Goal: Transaction & Acquisition: Register for event/course

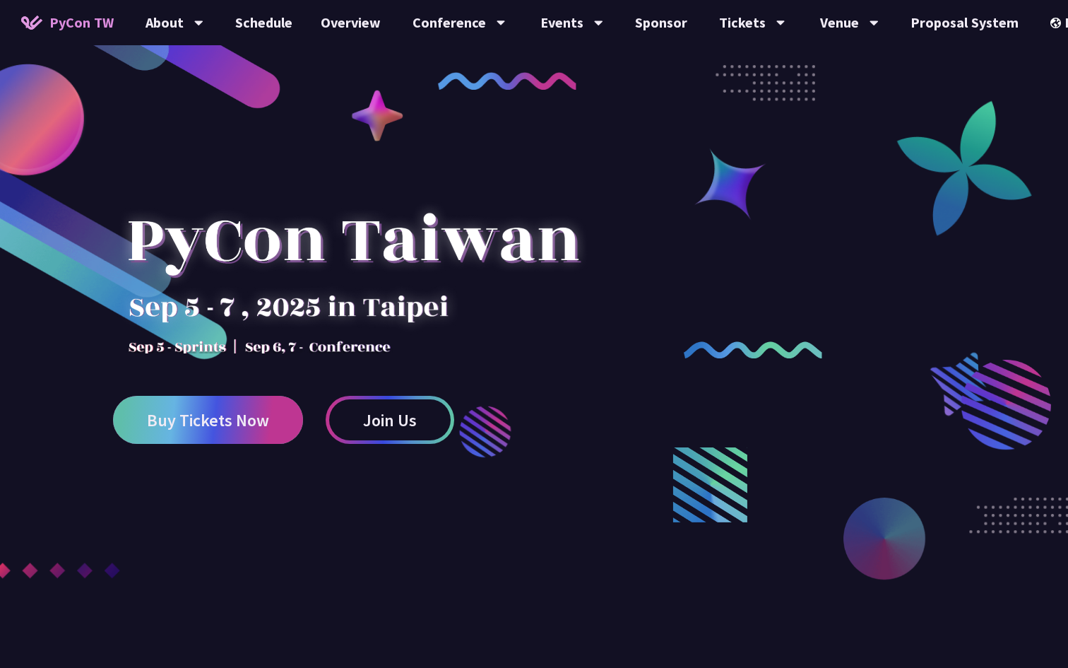
click at [266, 431] on link "Buy Tickets Now" at bounding box center [208, 420] width 190 height 48
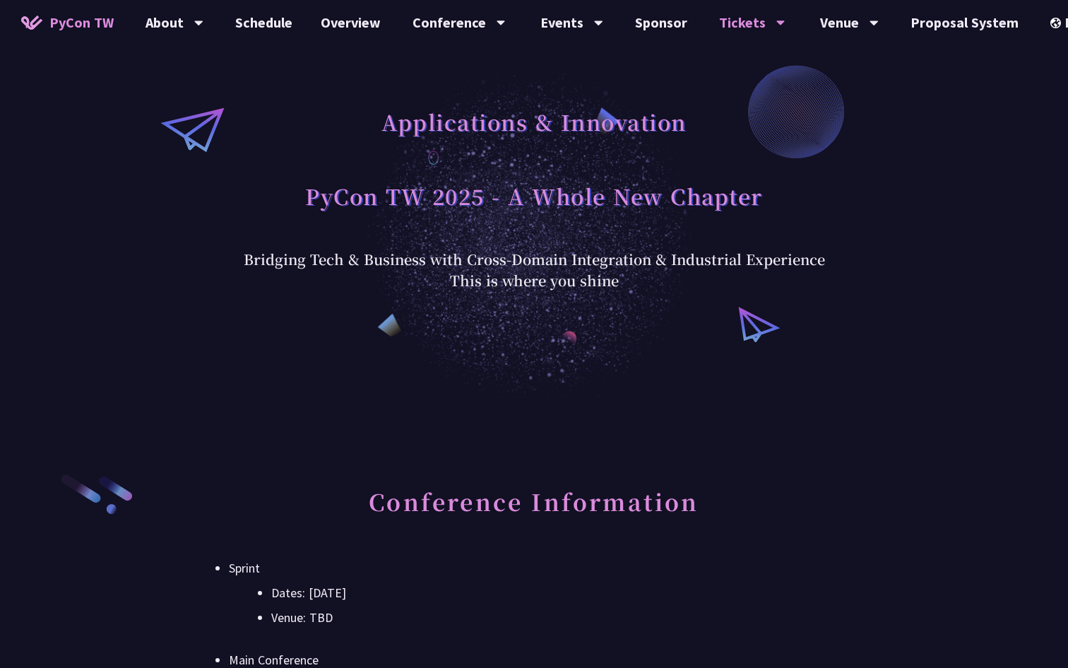
scroll to position [47, 0]
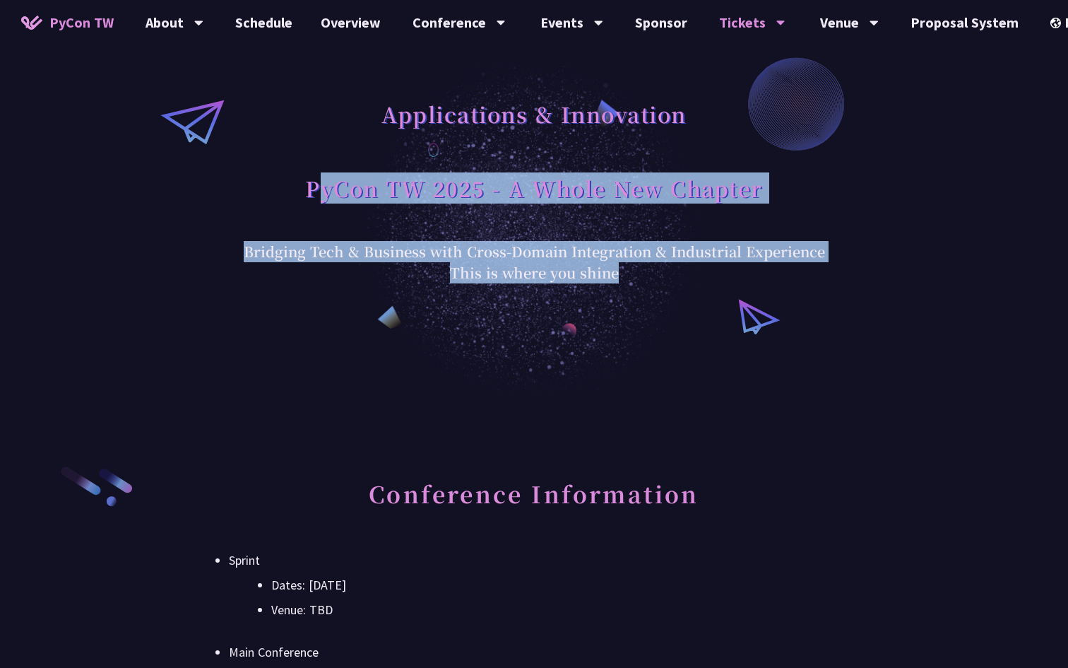
drag, startPoint x: 344, startPoint y: 197, endPoint x: 457, endPoint y: 283, distance: 142.2
click at [457, 283] on div "Applications & Innovation PyCon TW 2025 - A Whole New Chapter Bridging Tech & B…" at bounding box center [534, 174] width 1068 height 442
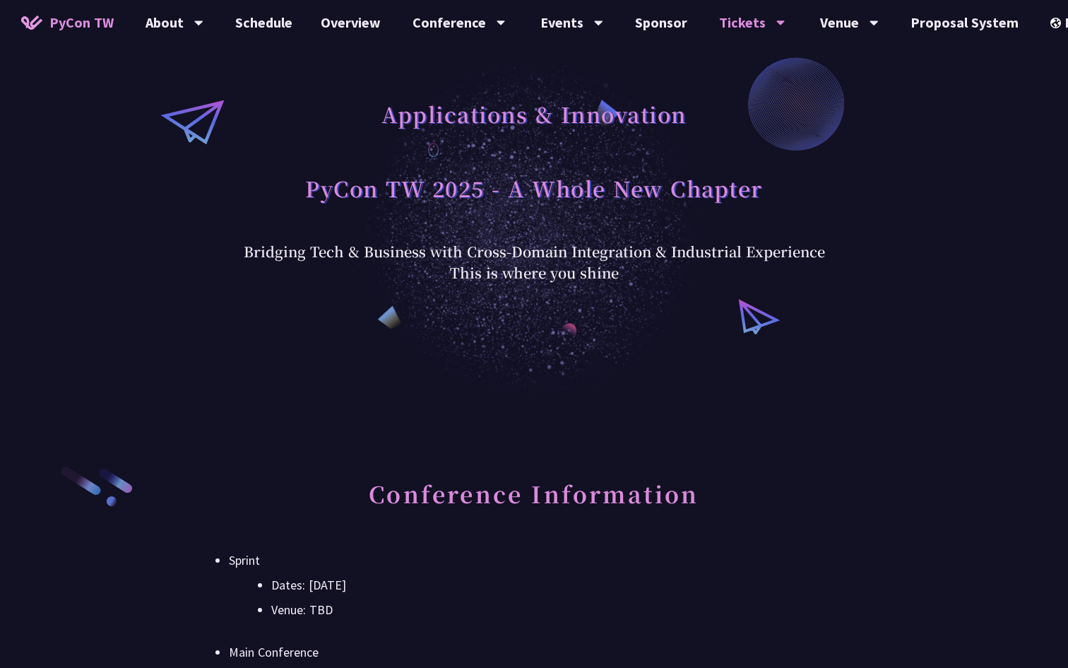
click at [519, 372] on div "Applications & Innovation PyCon TW 2025 - A Whole New Chapter Bridging Tech & B…" at bounding box center [534, 174] width 1068 height 442
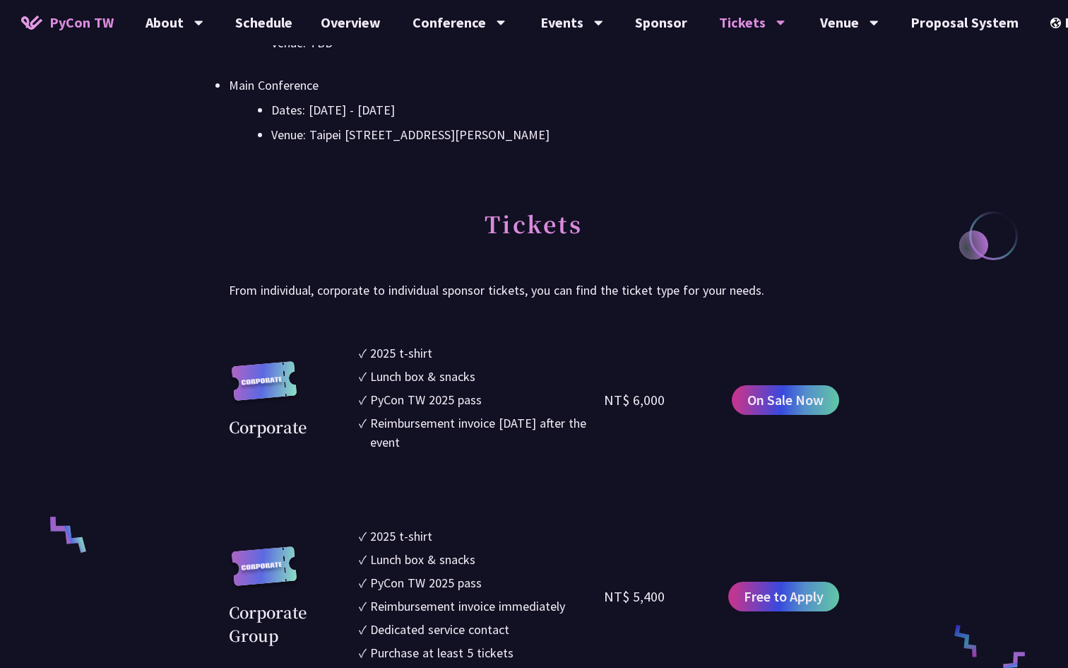
scroll to position [778, 0]
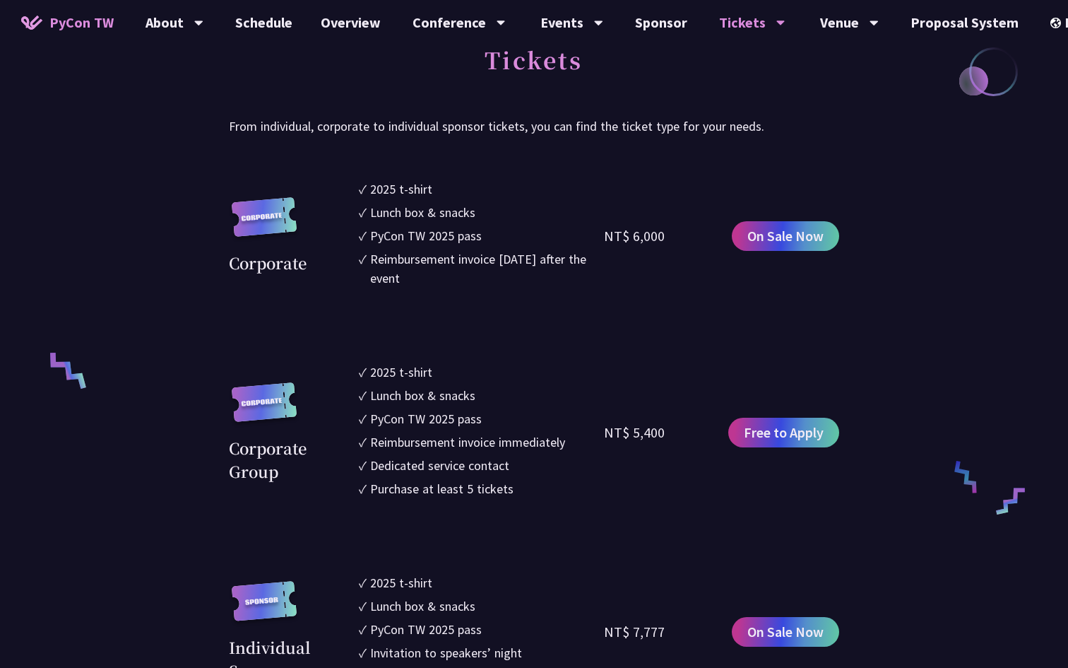
click at [657, 237] on div "NT$ 6,000" at bounding box center [634, 235] width 61 height 21
copy div "NT$ 6,000"
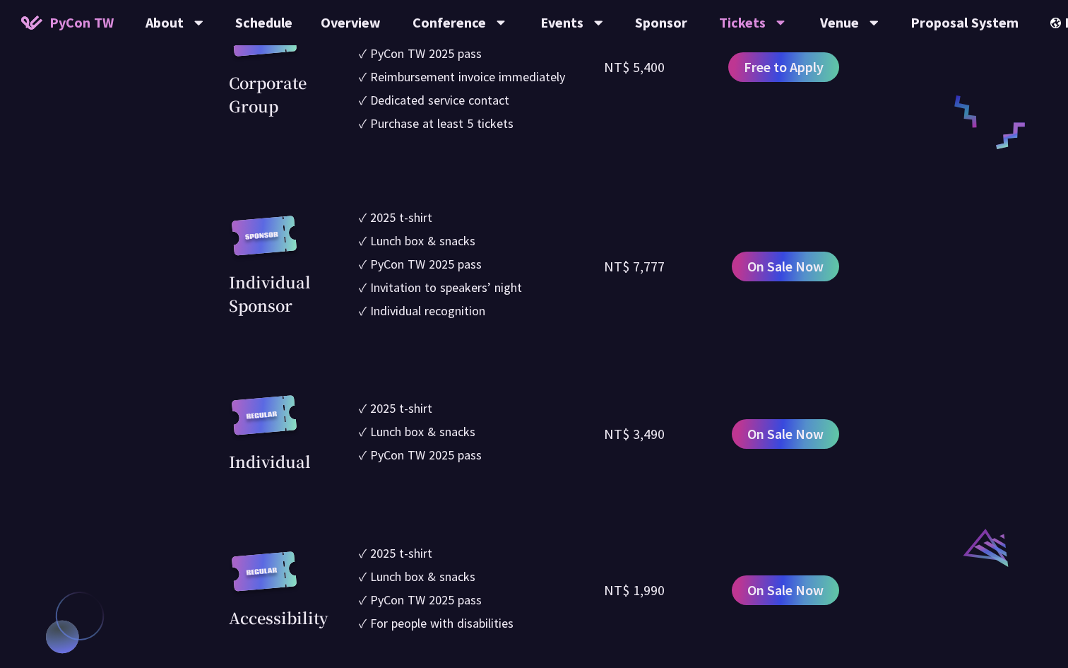
scroll to position [1167, 0]
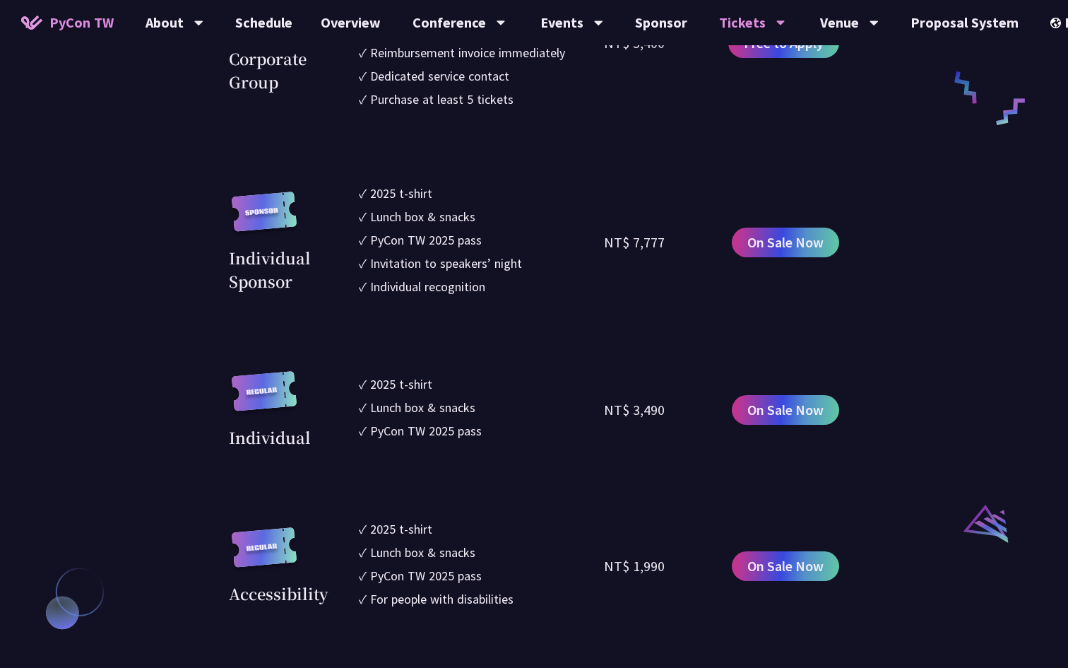
click at [632, 407] on div "NT$ 3,490" at bounding box center [634, 409] width 61 height 21
copy div "NT$ 3,490"
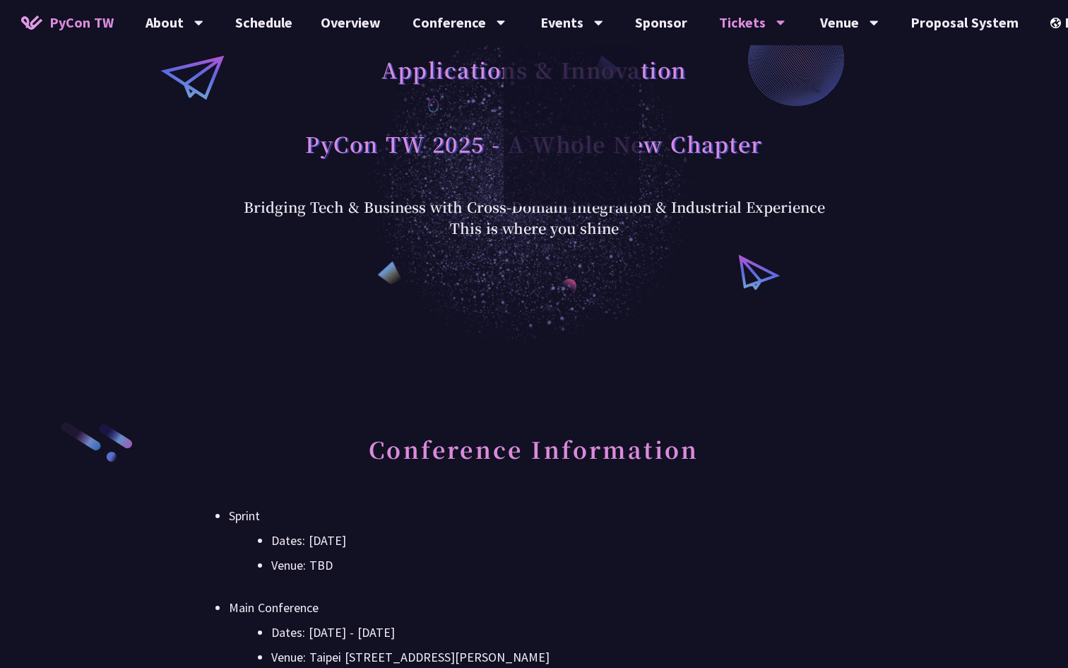
scroll to position [0, 0]
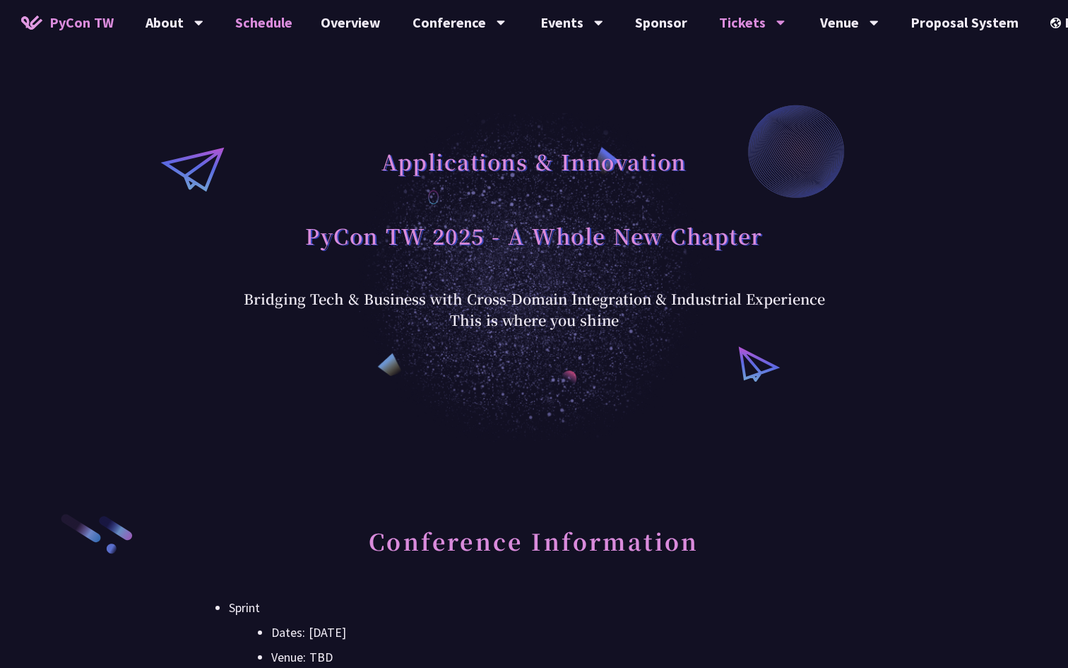
click at [288, 24] on link "Schedule" at bounding box center [264, 22] width 86 height 45
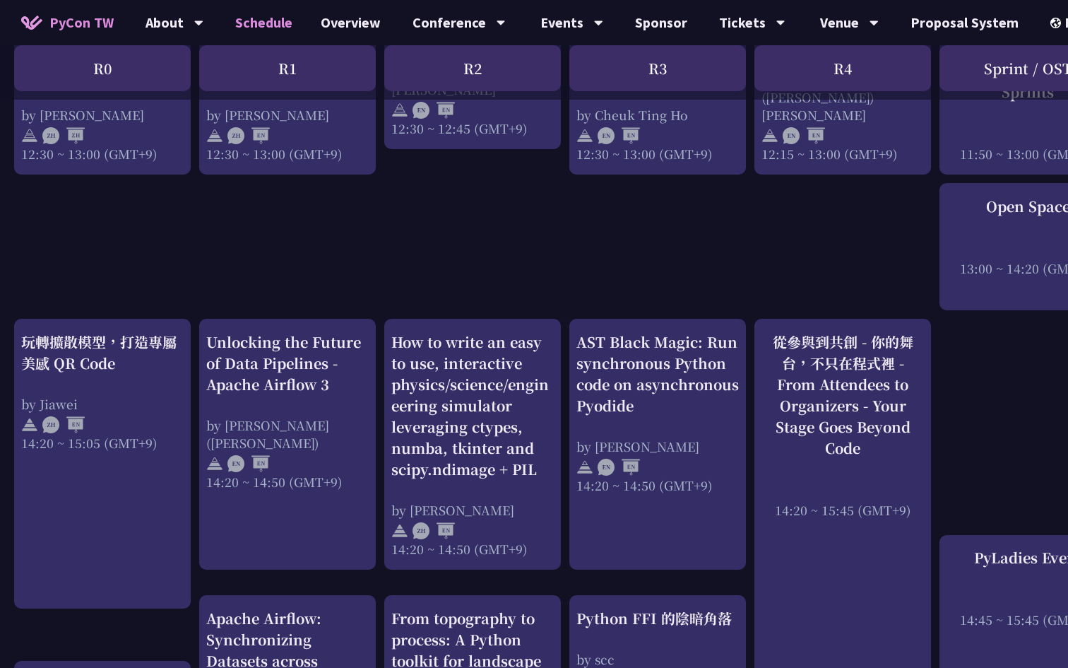
scroll to position [1601, 0]
